Goal: Task Accomplishment & Management: Manage account settings

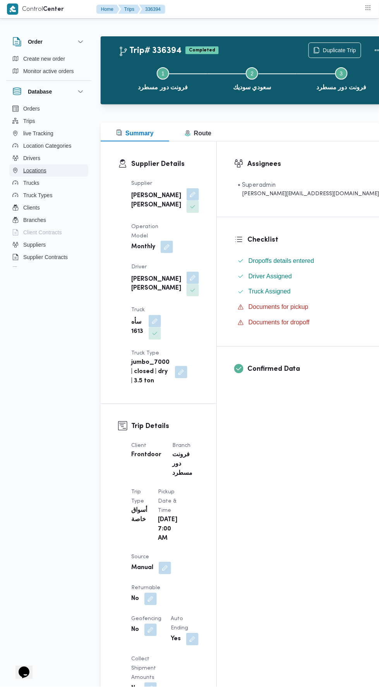
click at [30, 168] on span "Locations" at bounding box center [34, 170] width 23 height 9
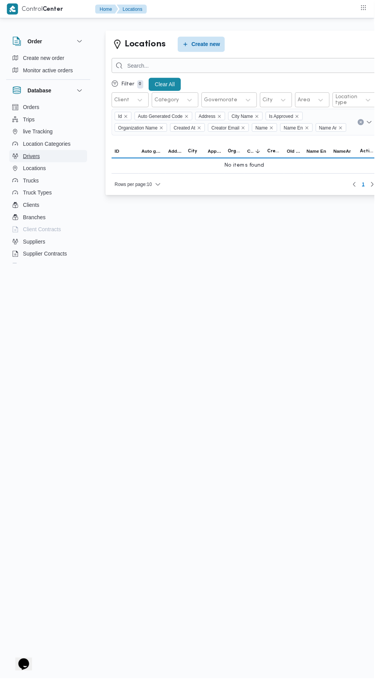
click at [26, 156] on span "Drivers" at bounding box center [31, 158] width 17 height 9
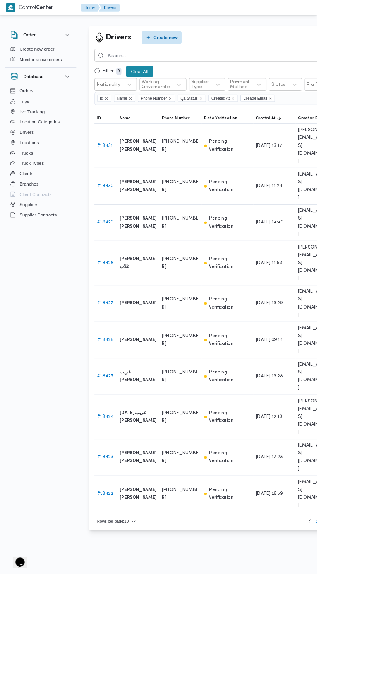
click at [299, 66] on input "search" at bounding box center [283, 66] width 341 height 15
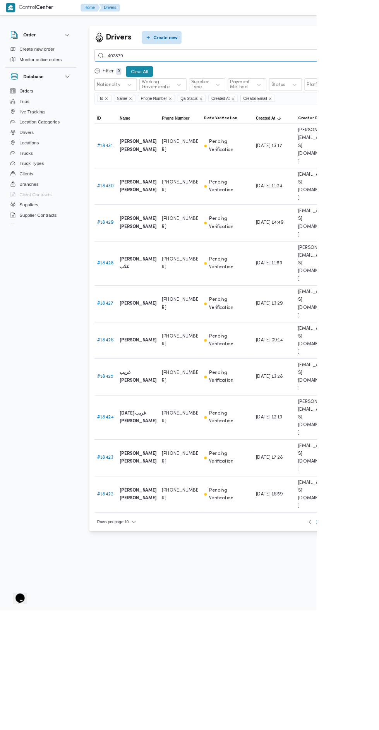
type input "402879"
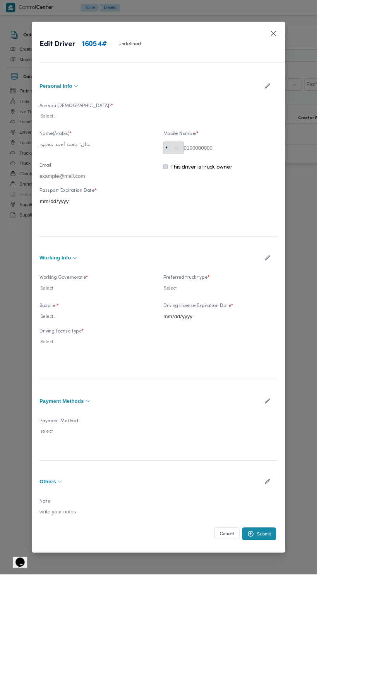
type input "[PERSON_NAME]"
type input "01013148119"
type input "[DATE]"
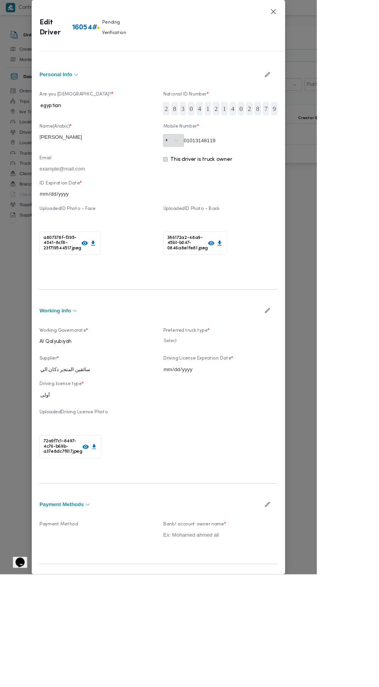
click at [324, 93] on icon "button" at bounding box center [320, 89] width 8 height 8
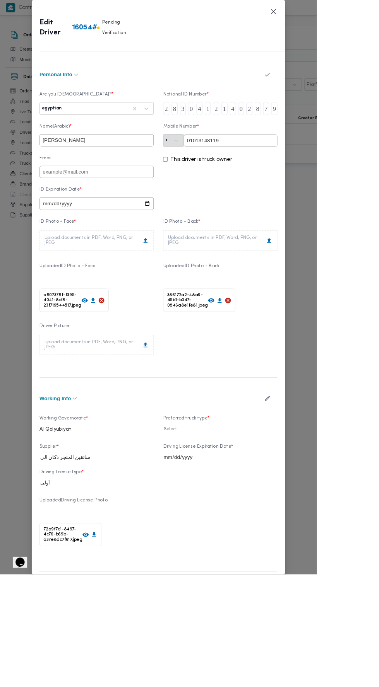
click at [175, 175] on input "[PERSON_NAME]" at bounding box center [115, 168] width 137 height 15
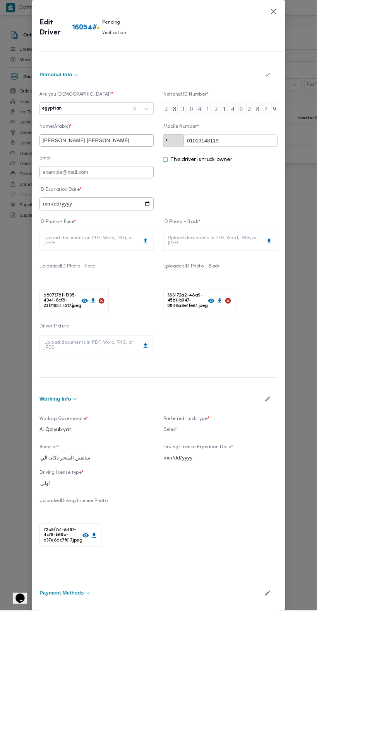
type input "[PERSON_NAME] [PERSON_NAME]"
click at [324, 93] on icon "button" at bounding box center [320, 89] width 8 height 8
